Goal: Information Seeking & Learning: Find contact information

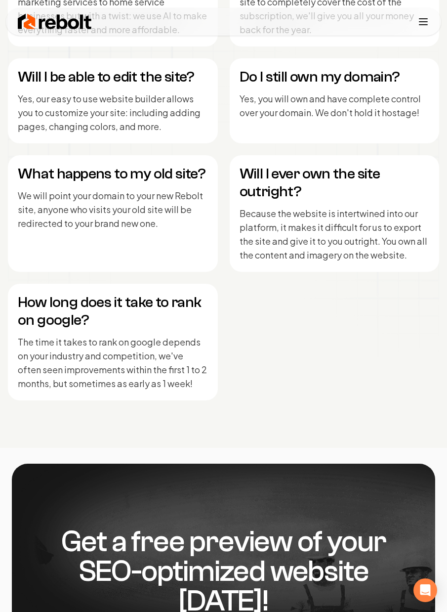
scroll to position [6465, 0]
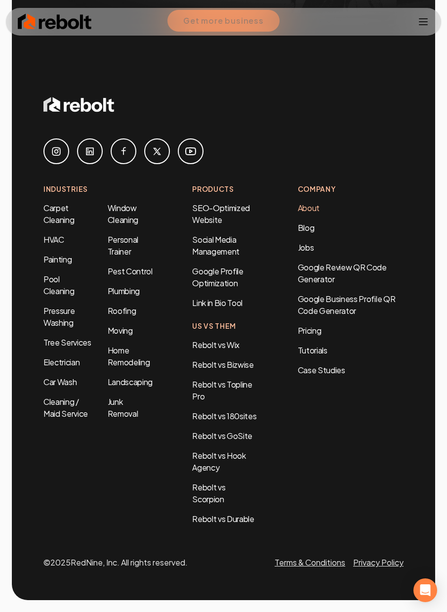
click at [314, 208] on link "About" at bounding box center [309, 208] width 22 height 10
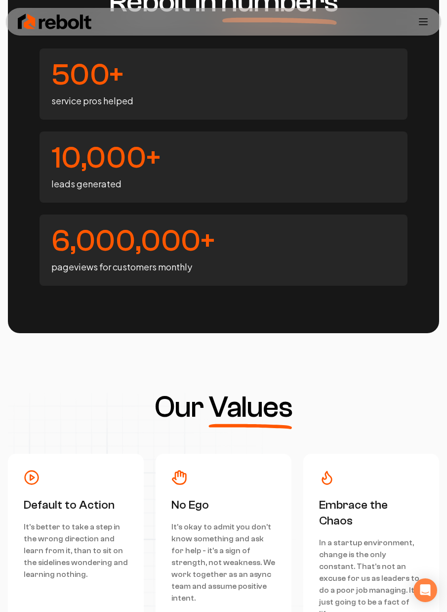
scroll to position [2554, 0]
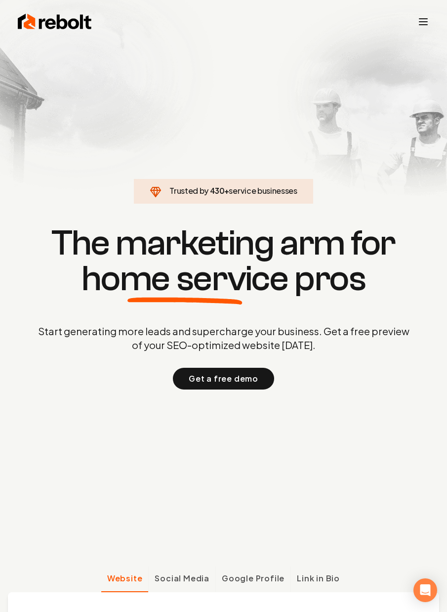
click at [417, 16] on div "Rebolt Company About Blog Jobs Tools Google Review QR Code Generator Google Bus…" at bounding box center [223, 22] width 435 height 28
drag, startPoint x: 427, startPoint y: 34, endPoint x: 425, endPoint y: 24, distance: 10.6
click at [427, 33] on div "Rebolt Company About Blog Jobs Tools Google Review QR Code Generator Google Bus…" at bounding box center [223, 22] width 435 height 28
click at [425, 23] on icon "Toggle mobile menu" at bounding box center [424, 22] width 12 height 12
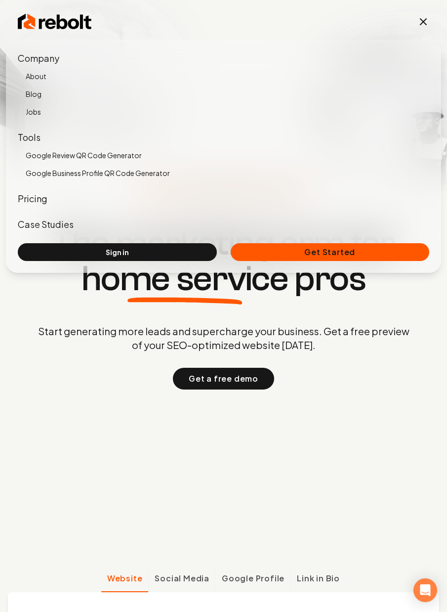
click at [38, 81] on link "About" at bounding box center [228, 76] width 404 height 14
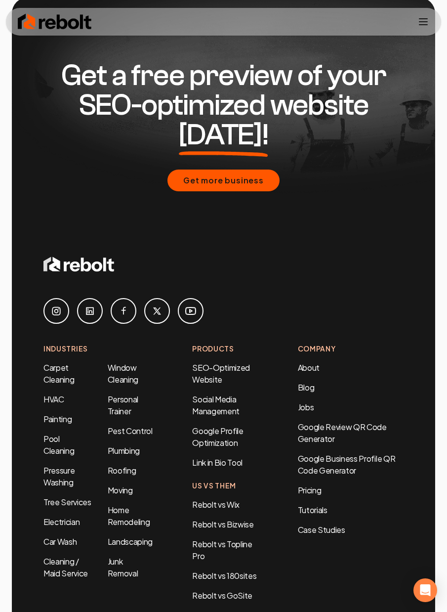
scroll to position [4088, 0]
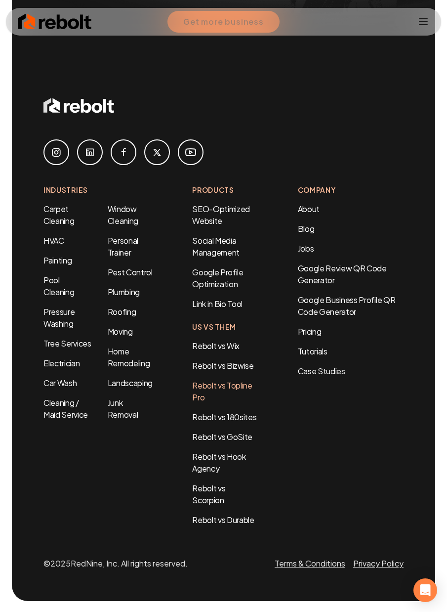
scroll to position [6568, 0]
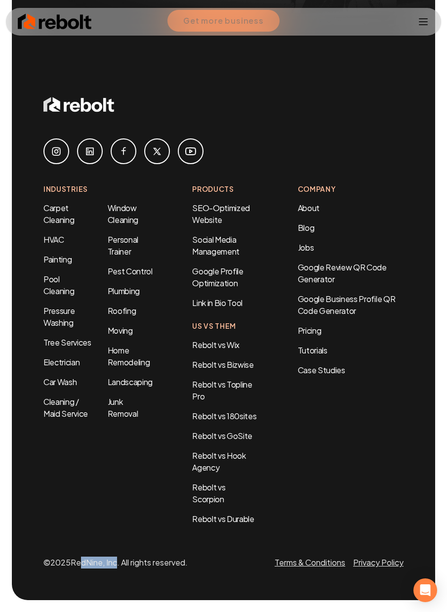
drag, startPoint x: 78, startPoint y: 563, endPoint x: 118, endPoint y: 567, distance: 39.8
click at [118, 567] on p "© 2025 RedNine, Inc. All rights reserved." at bounding box center [115, 563] width 144 height 12
click at [115, 569] on div "Get a free preview of your SEO-optimized website today! Get more business Indus…" at bounding box center [224, 219] width 424 height 762
drag, startPoint x: 120, startPoint y: 564, endPoint x: 76, endPoint y: 564, distance: 44.0
click at [76, 564] on p "© 2025 RedNine, Inc. All rights reserved." at bounding box center [115, 563] width 144 height 12
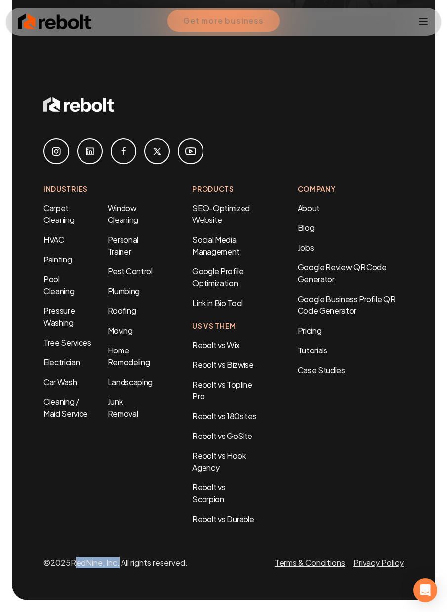
copy p "RedNine, Inc"
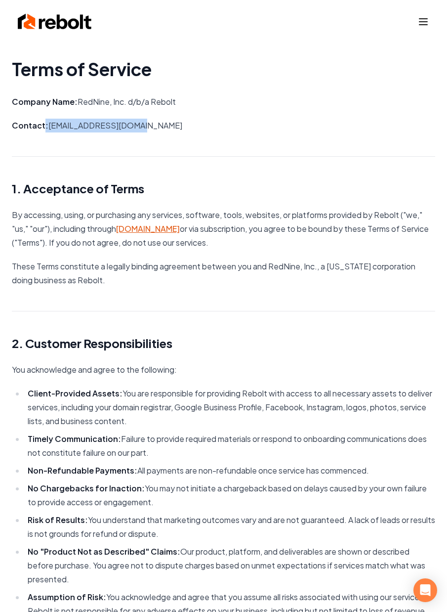
drag, startPoint x: 62, startPoint y: 126, endPoint x: 142, endPoint y: 129, distance: 80.1
click at [142, 129] on p "Contact: support@rebolthq.com" at bounding box center [224, 126] width 424 height 14
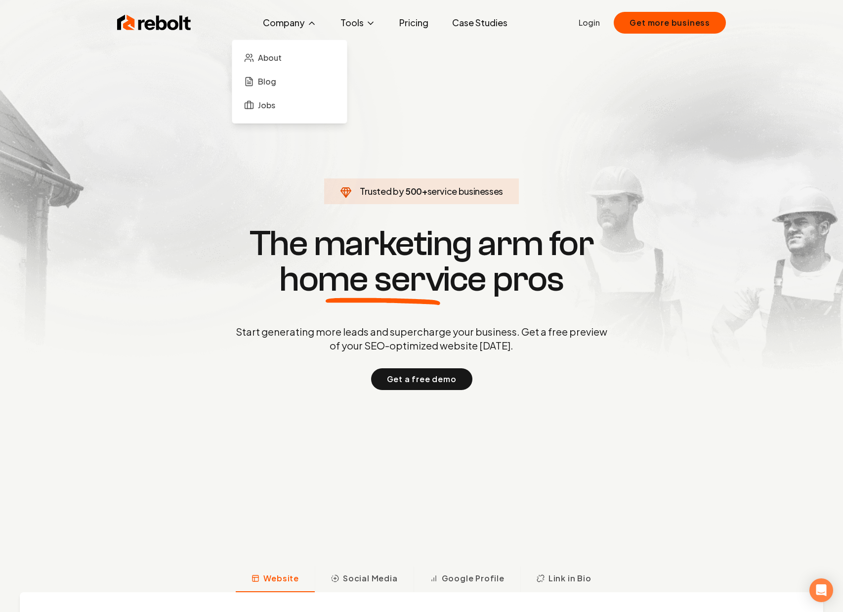
click at [295, 23] on button "Company" at bounding box center [290, 23] width 70 height 20
click at [261, 60] on span "About" at bounding box center [270, 58] width 24 height 12
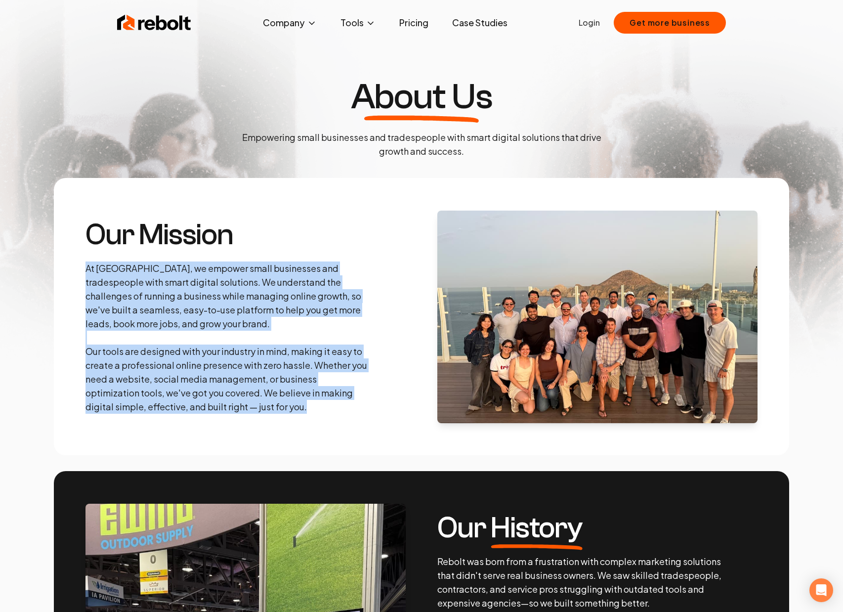
drag, startPoint x: 95, startPoint y: 258, endPoint x: 342, endPoint y: 400, distance: 285.0
click at [342, 400] on div "Our Mission At Rebolt, we empower small businesses and tradespeople with smart …" at bounding box center [228, 317] width 285 height 194
click at [341, 399] on p "At Rebolt, we empower small businesses and tradespeople with smart digital solu…" at bounding box center [228, 337] width 285 height 152
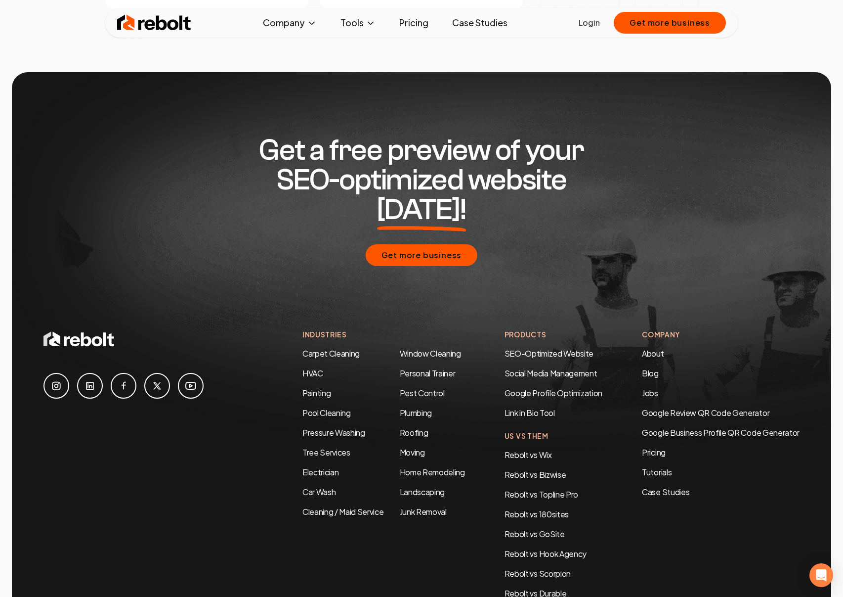
scroll to position [2909, 0]
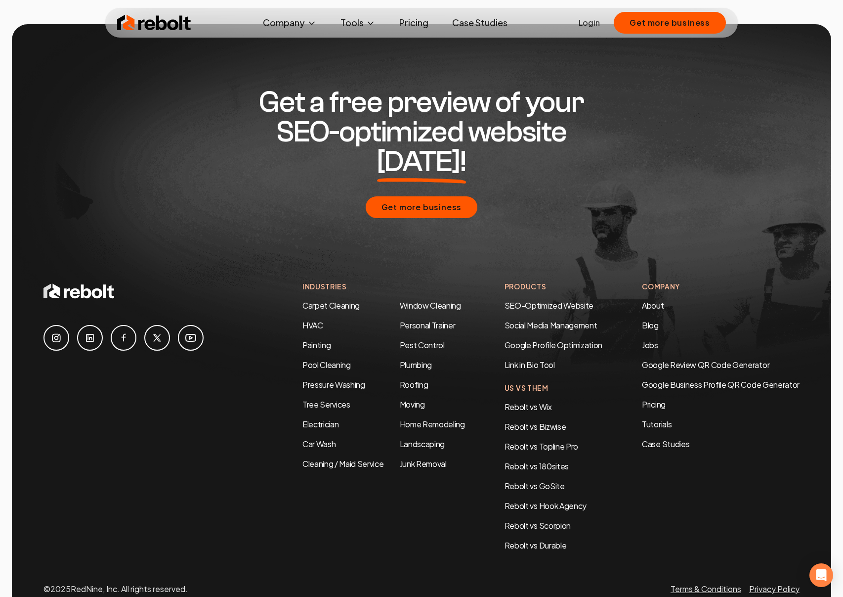
drag, startPoint x: 110, startPoint y: 329, endPoint x: 104, endPoint y: 320, distance: 10.7
click at [109, 330] on div at bounding box center [123, 416] width 160 height 270
click at [726, 583] on link "Terms & Conditions" at bounding box center [706, 588] width 71 height 10
click at [765, 583] on link "Privacy Policy" at bounding box center [774, 588] width 50 height 10
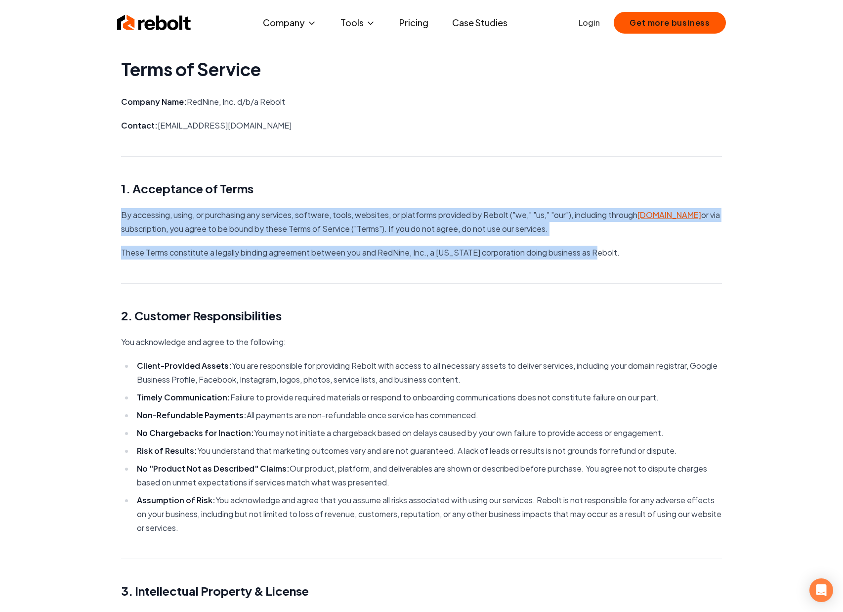
drag, startPoint x: 321, startPoint y: 206, endPoint x: 602, endPoint y: 247, distance: 284.2
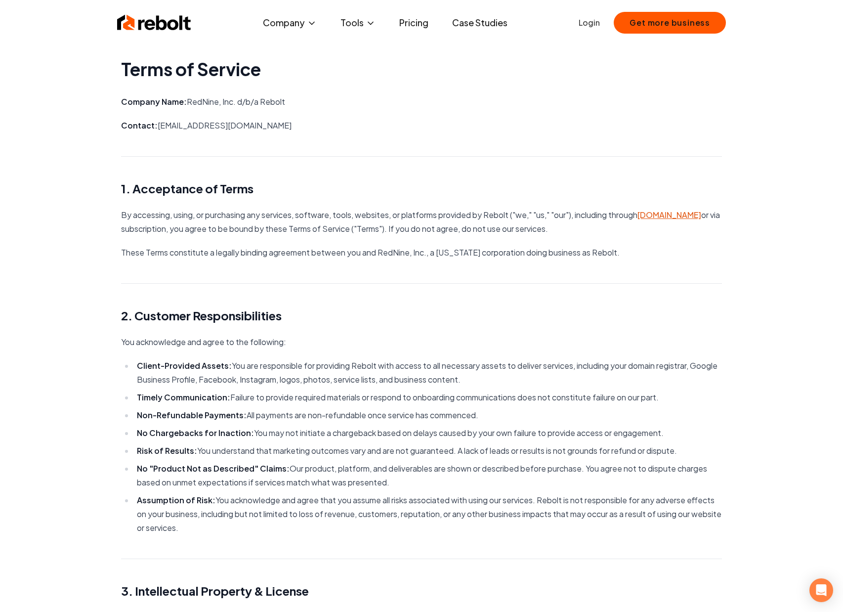
click at [586, 257] on p "These Terms constitute a legally binding agreement between you and RedNine, Inc…" at bounding box center [421, 253] width 601 height 14
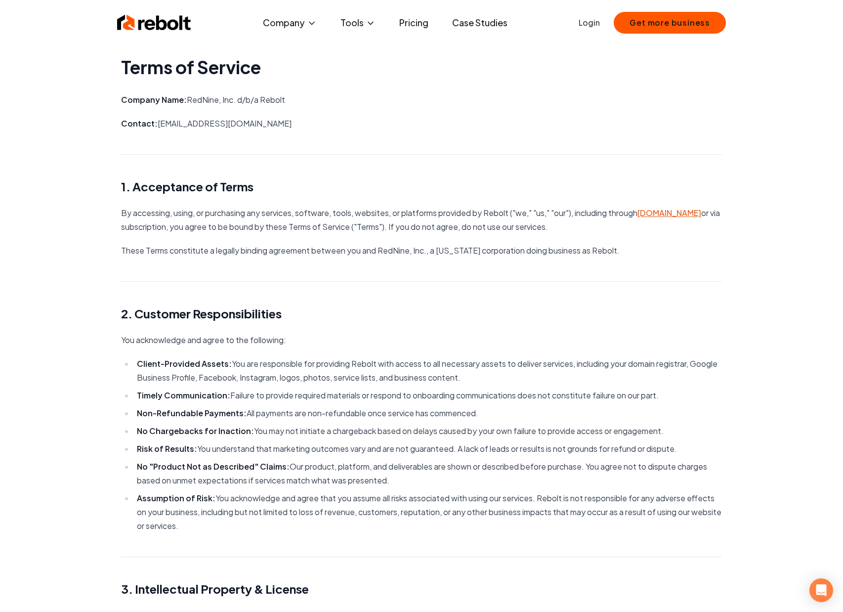
click at [207, 125] on p "Contact: [EMAIL_ADDRESS][DOMAIN_NAME]" at bounding box center [421, 124] width 601 height 14
drag, startPoint x: 186, startPoint y: 101, endPoint x: 233, endPoint y: 95, distance: 46.8
click at [233, 95] on p "Company Name: RedNine, Inc. d/b/a Rebolt" at bounding box center [421, 100] width 601 height 14
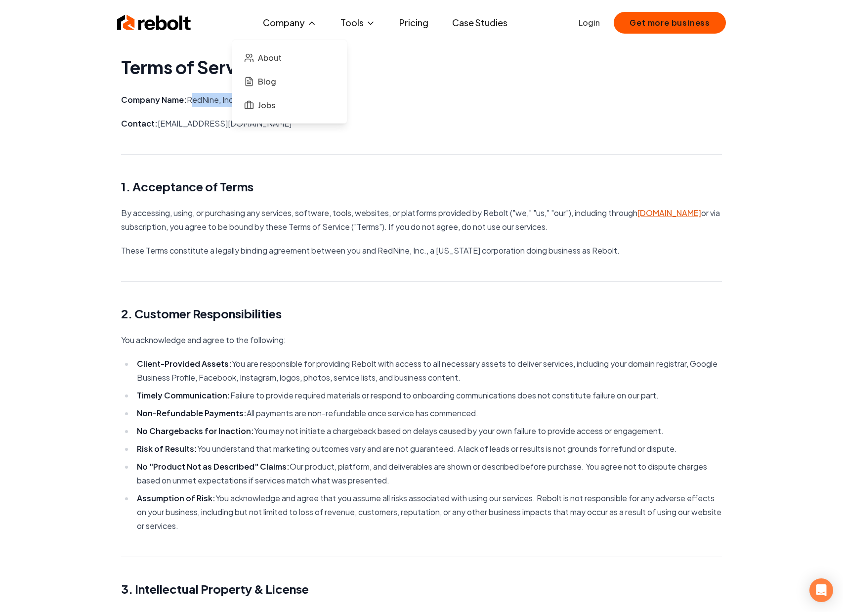
copy p "RedNine, Inc"
